Goal: Find specific page/section: Find specific page/section

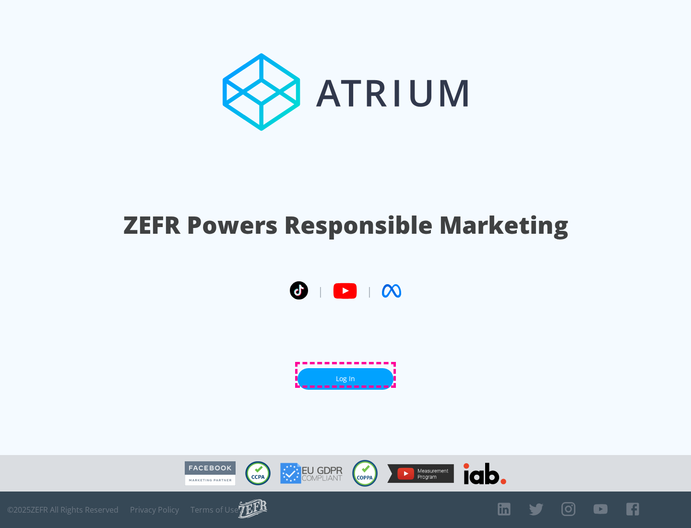
click at [345, 375] on link "Log In" at bounding box center [345, 379] width 96 height 22
